Goal: Navigation & Orientation: Find specific page/section

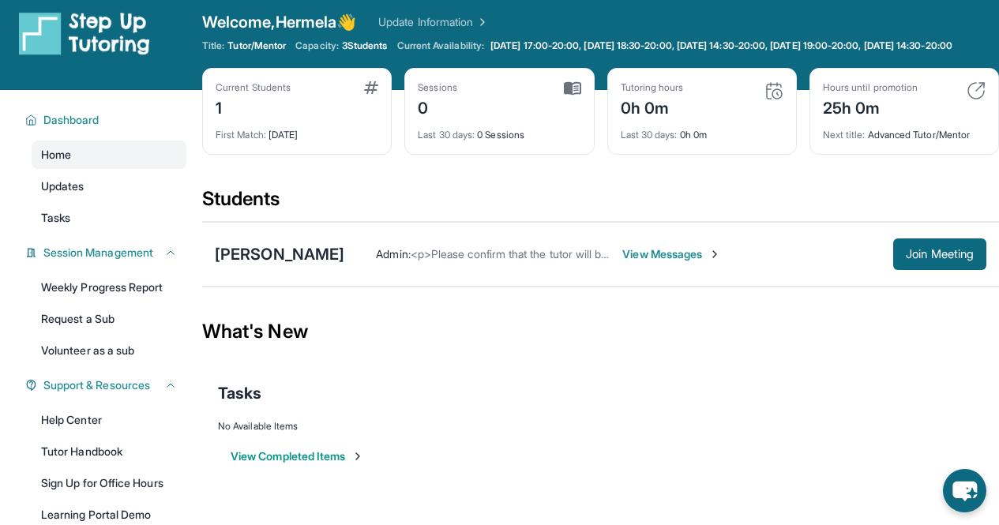
scroll to position [10, 0]
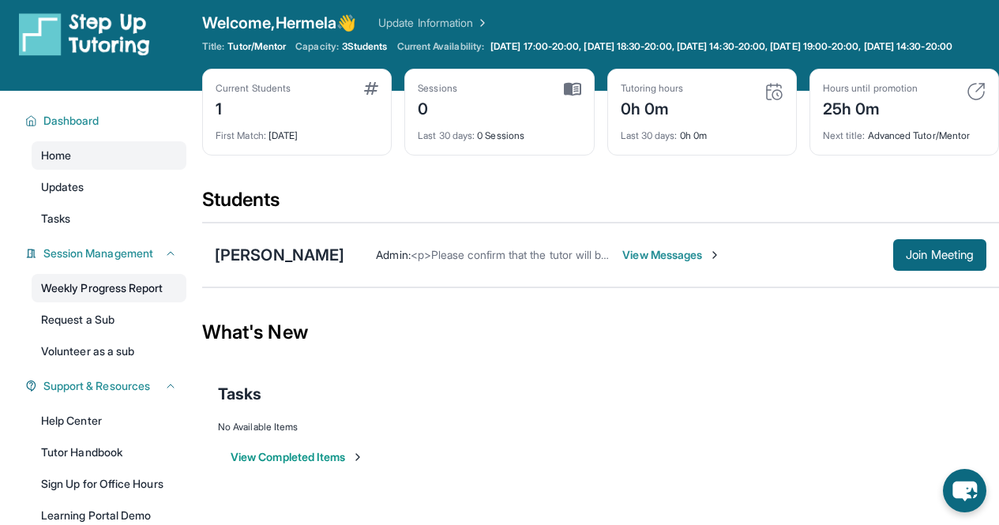
click at [113, 303] on link "Weekly Progress Report" at bounding box center [109, 288] width 155 height 28
click at [110, 222] on link "Tasks" at bounding box center [109, 219] width 155 height 28
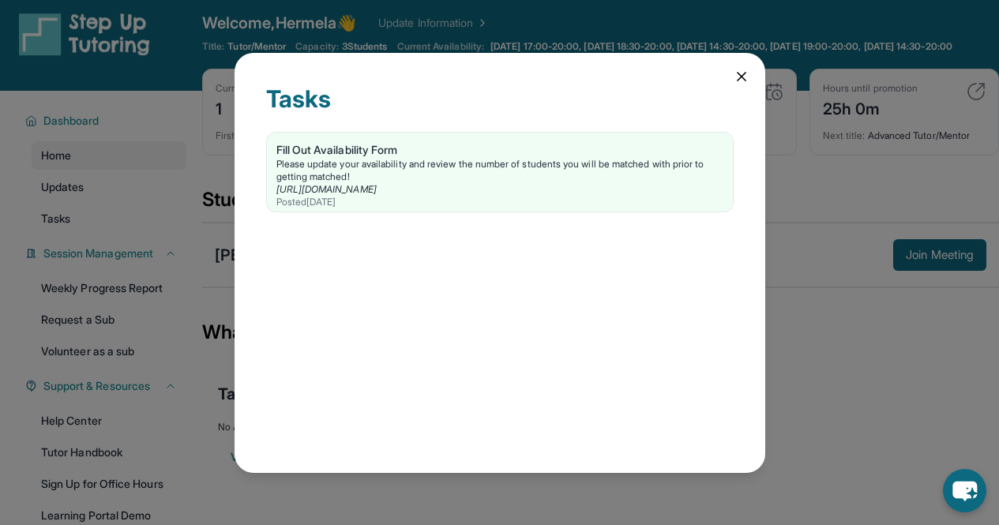
click at [746, 69] on icon at bounding box center [742, 77] width 16 height 16
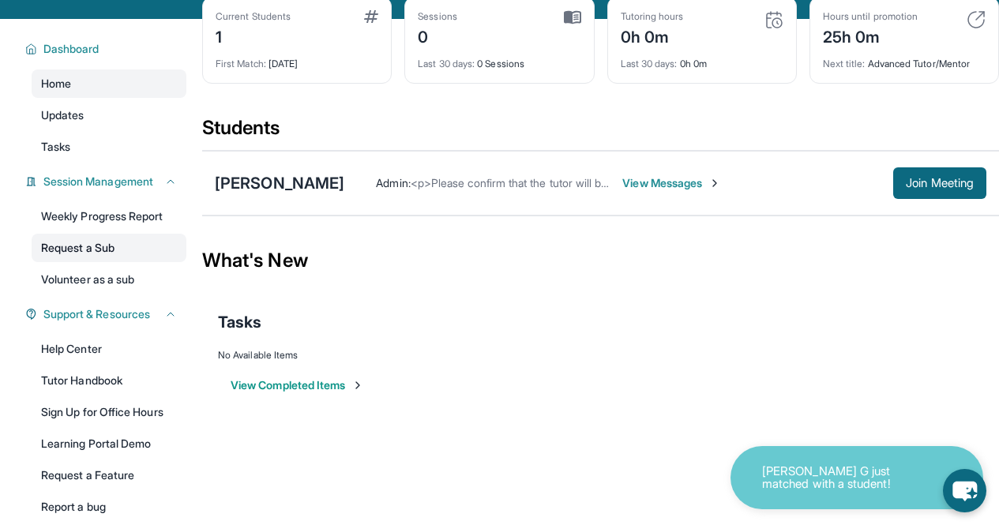
scroll to position [83, 0]
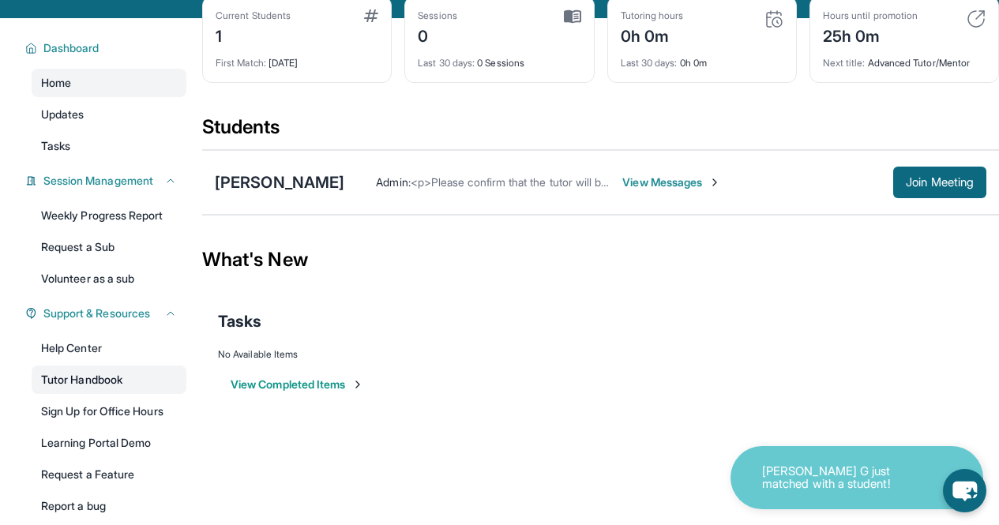
click at [128, 392] on link "Tutor Handbook" at bounding box center [109, 380] width 155 height 28
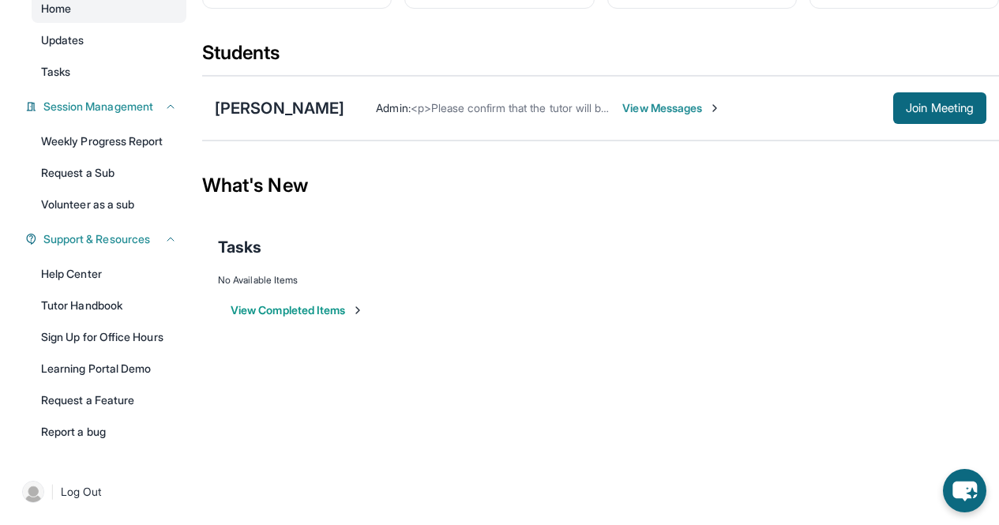
scroll to position [0, 0]
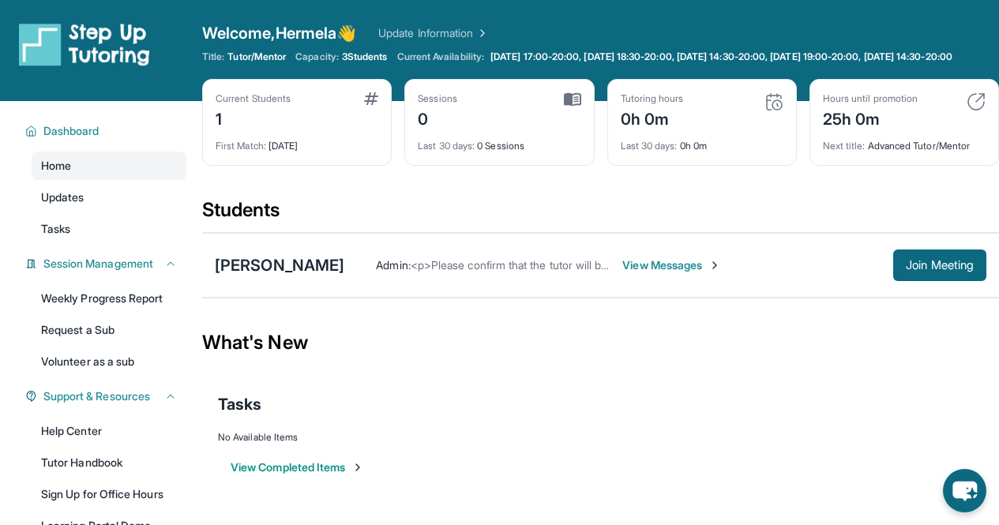
click at [709, 273] on span "View Messages" at bounding box center [672, 266] width 99 height 16
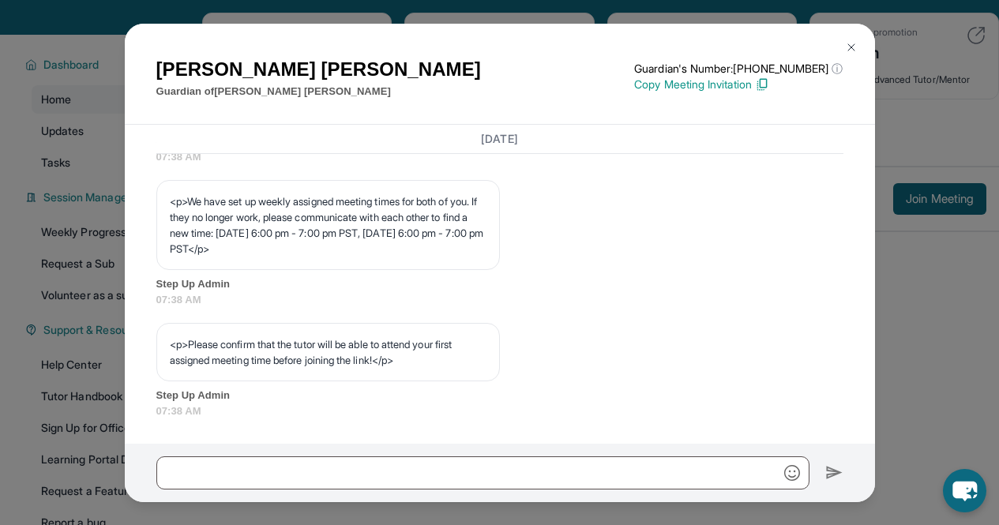
scroll to position [68, 0]
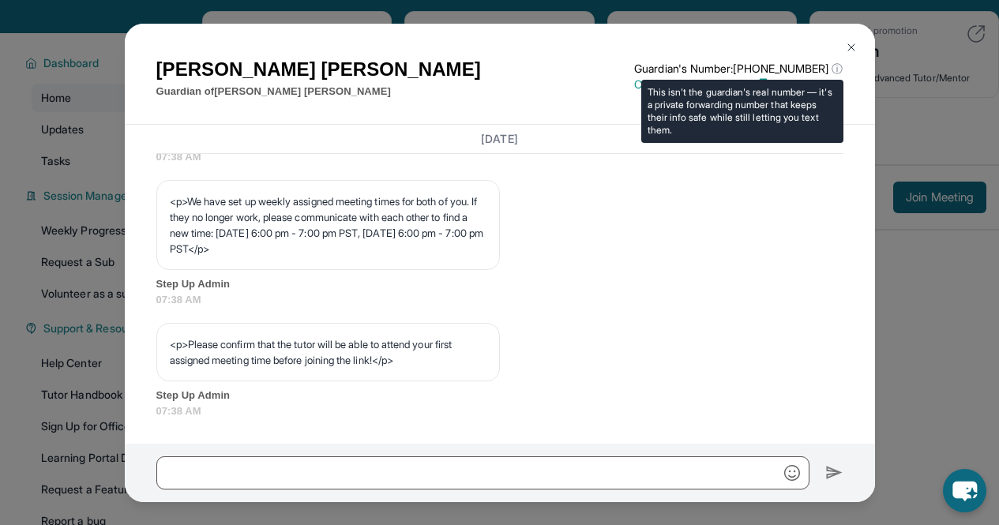
click at [832, 69] on span "ⓘ" at bounding box center [837, 69] width 11 height 16
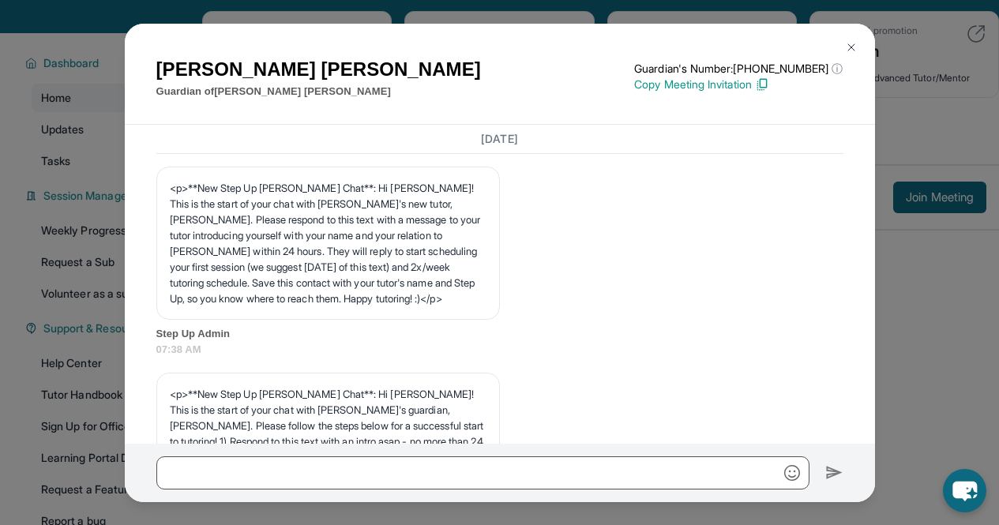
scroll to position [0, 0]
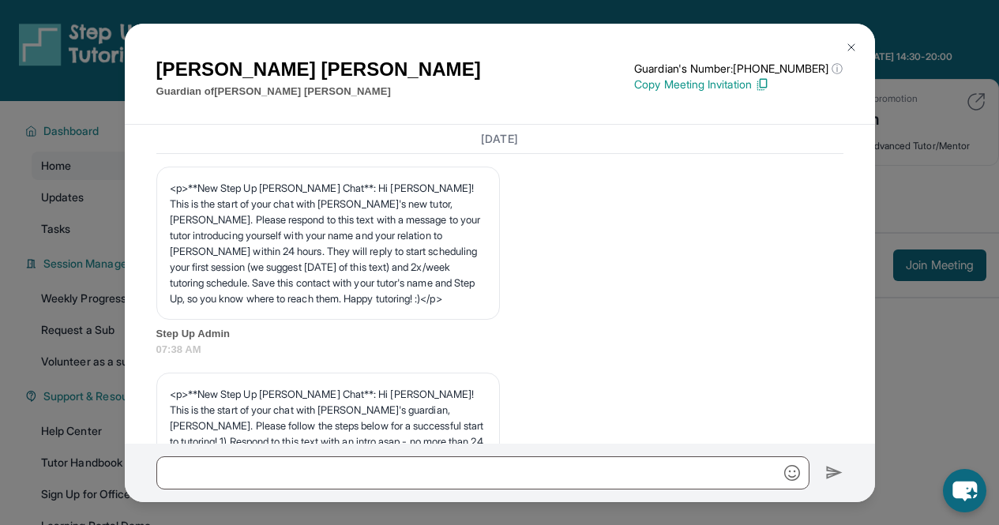
click at [854, 45] on img at bounding box center [851, 47] width 13 height 13
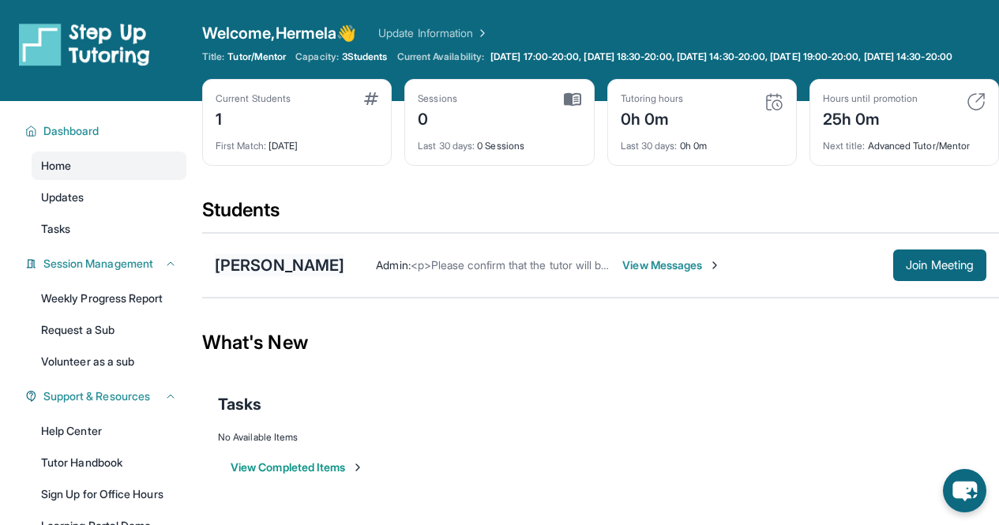
click at [343, 276] on div "[PERSON_NAME]" at bounding box center [280, 265] width 130 height 22
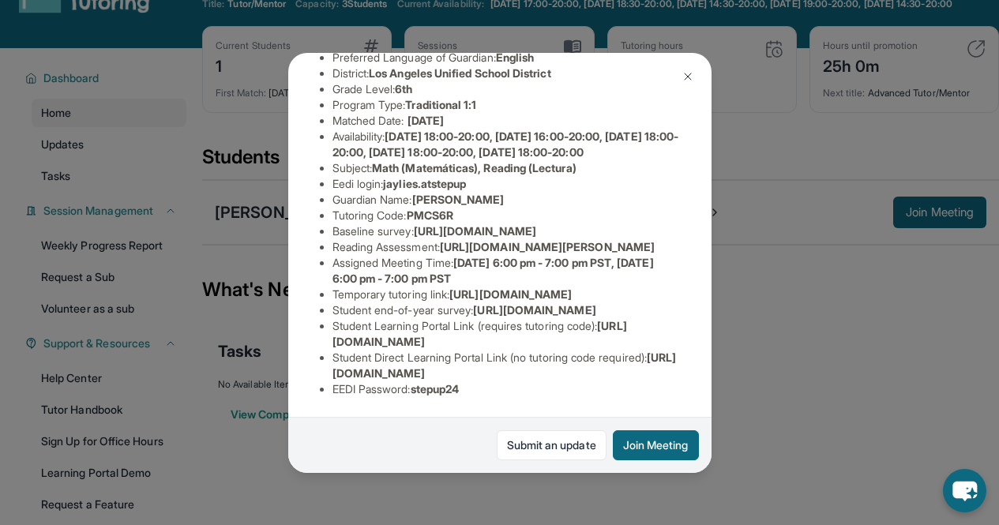
scroll to position [58, 0]
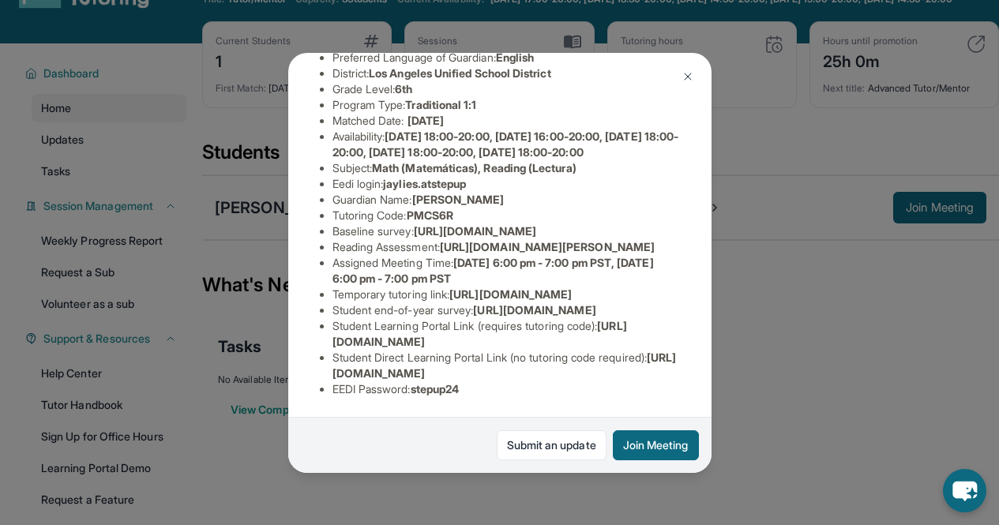
click at [693, 73] on img at bounding box center [688, 76] width 13 height 13
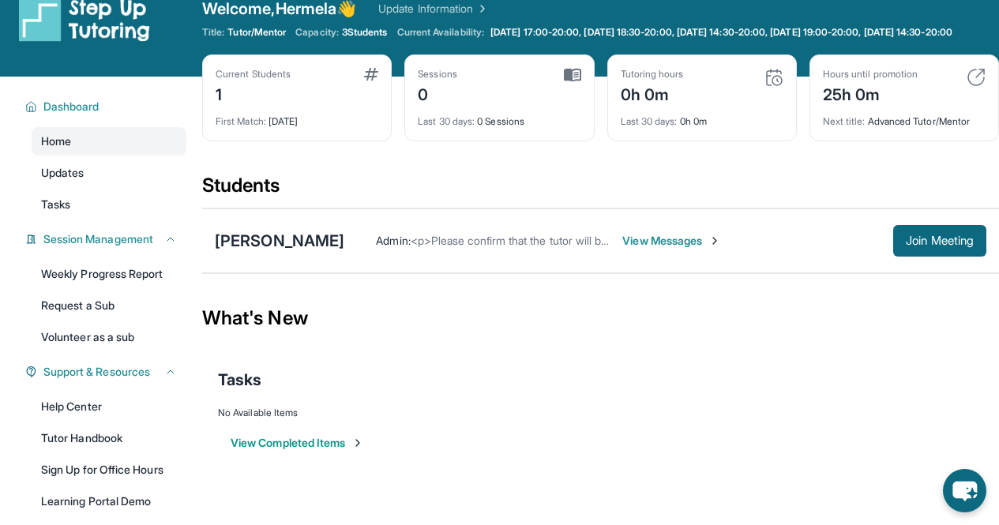
scroll to position [0, 0]
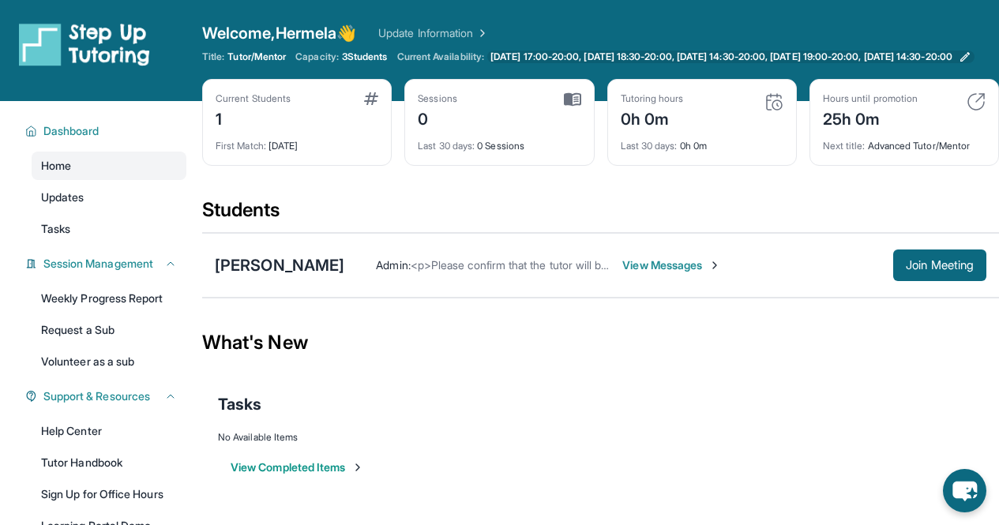
click at [514, 58] on span "Monday 17:00-20:00, Tuesday 18:30-20:00, Wednesday 14:30-20:00, Thursday 19:00-…" at bounding box center [722, 57] width 462 height 13
click at [721, 273] on span "View Messages" at bounding box center [672, 266] width 99 height 16
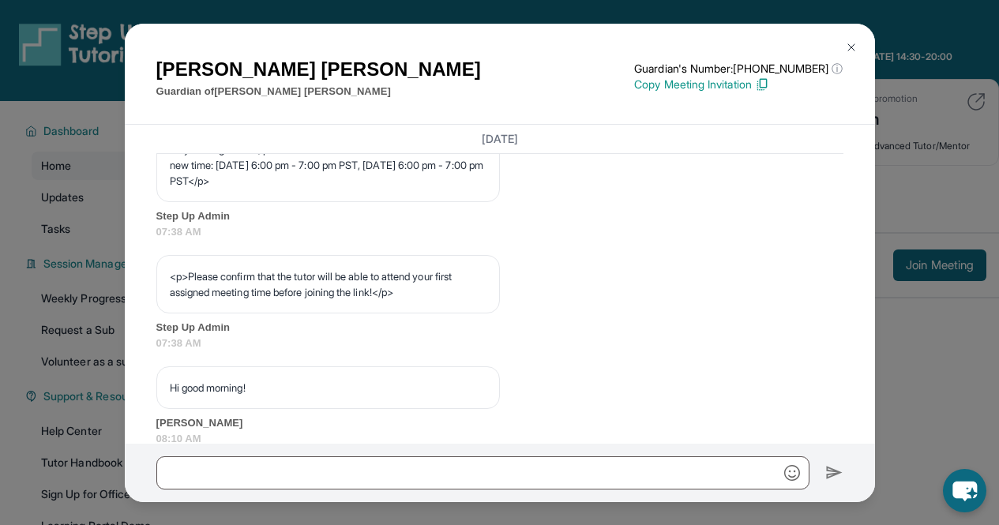
scroll to position [845, 0]
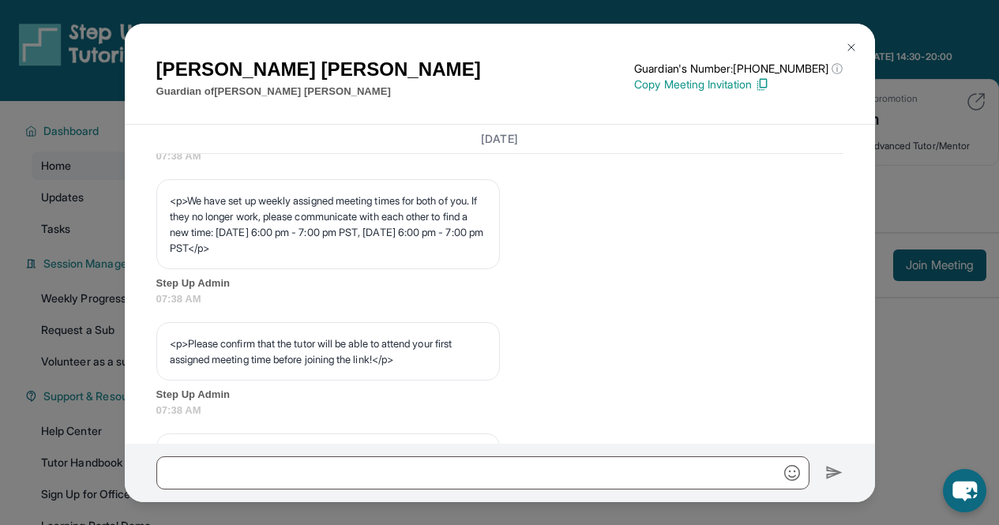
click at [856, 44] on img at bounding box center [851, 47] width 13 height 13
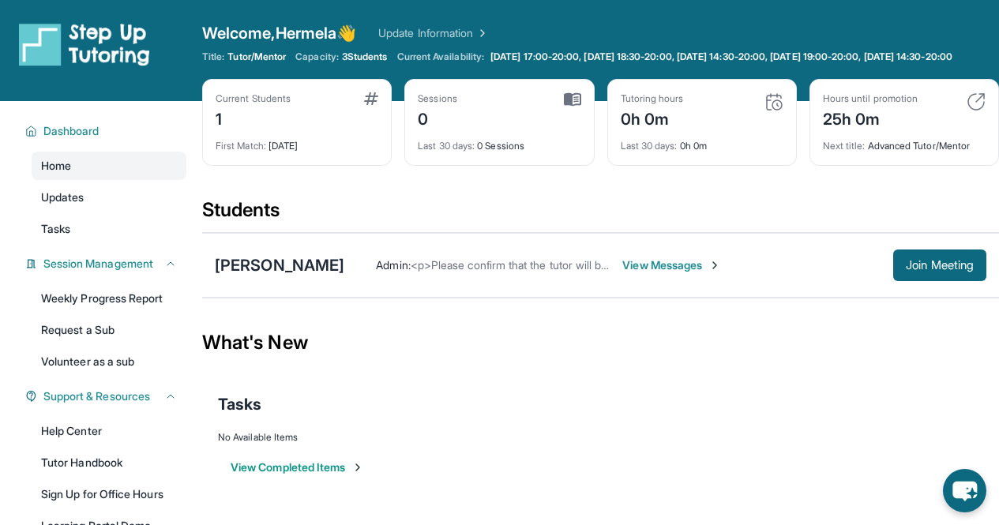
click at [703, 273] on span "View Messages" at bounding box center [672, 266] width 99 height 16
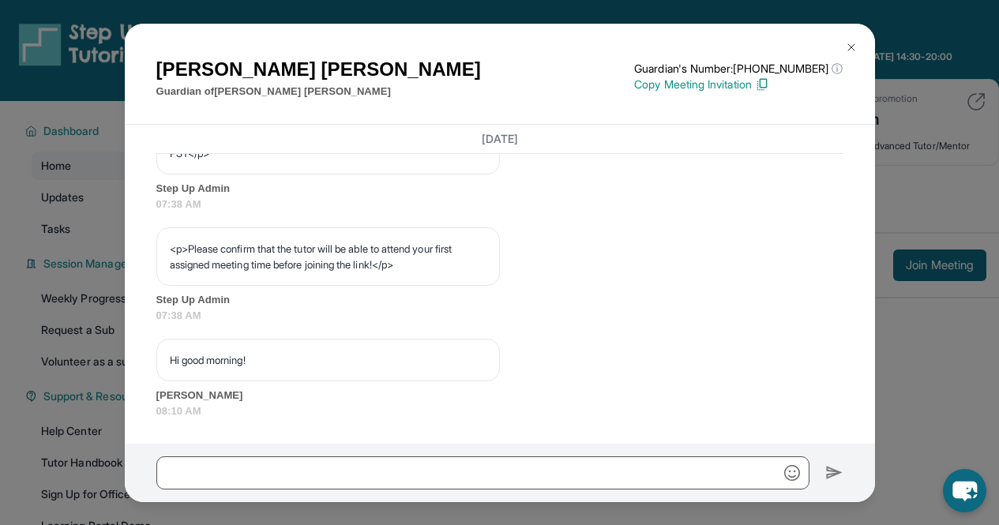
scroll to position [987, 0]
click at [852, 47] on img at bounding box center [851, 47] width 13 height 13
